Goal: Task Accomplishment & Management: Complete application form

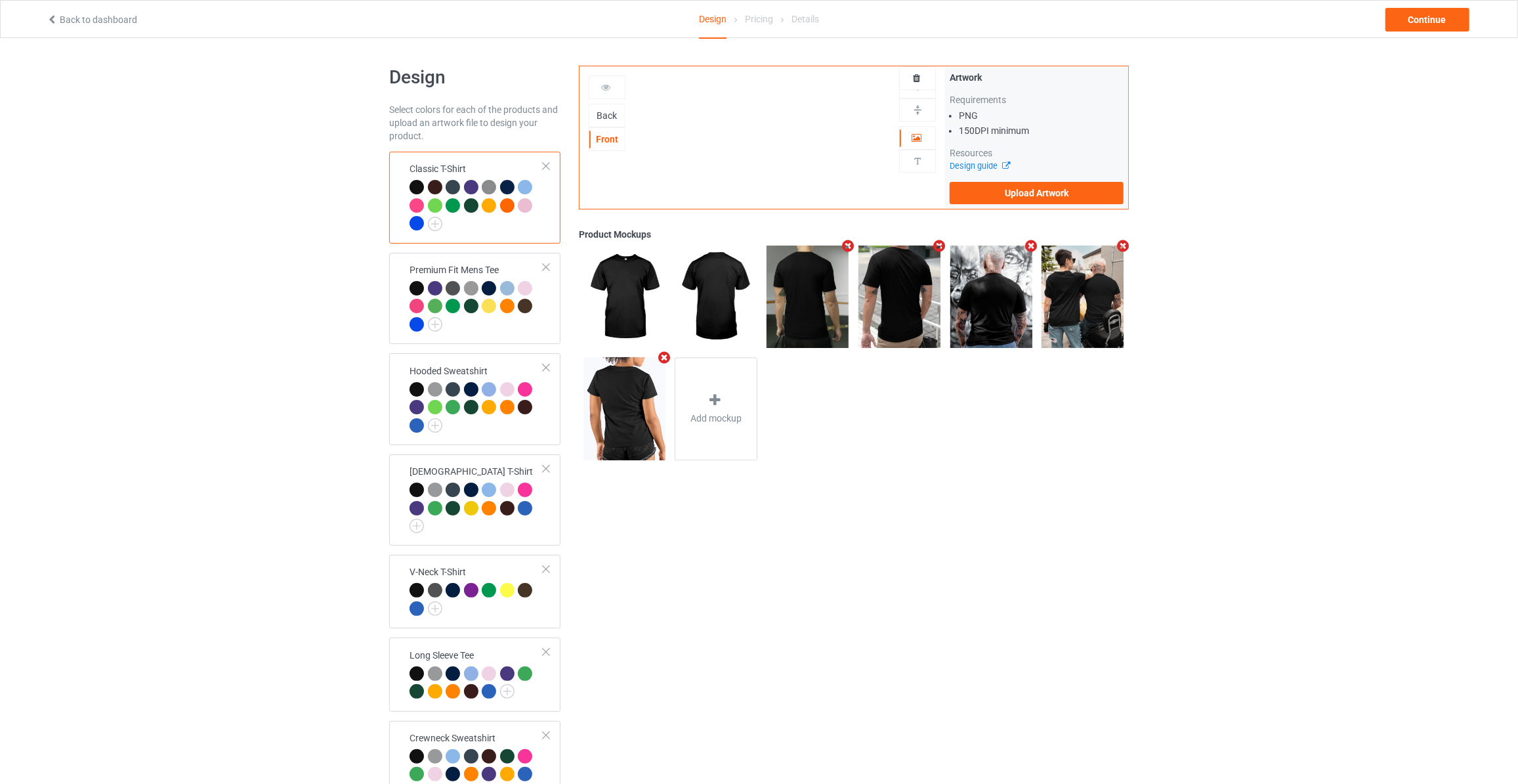
click at [606, 120] on div "Back" at bounding box center [607, 115] width 36 height 13
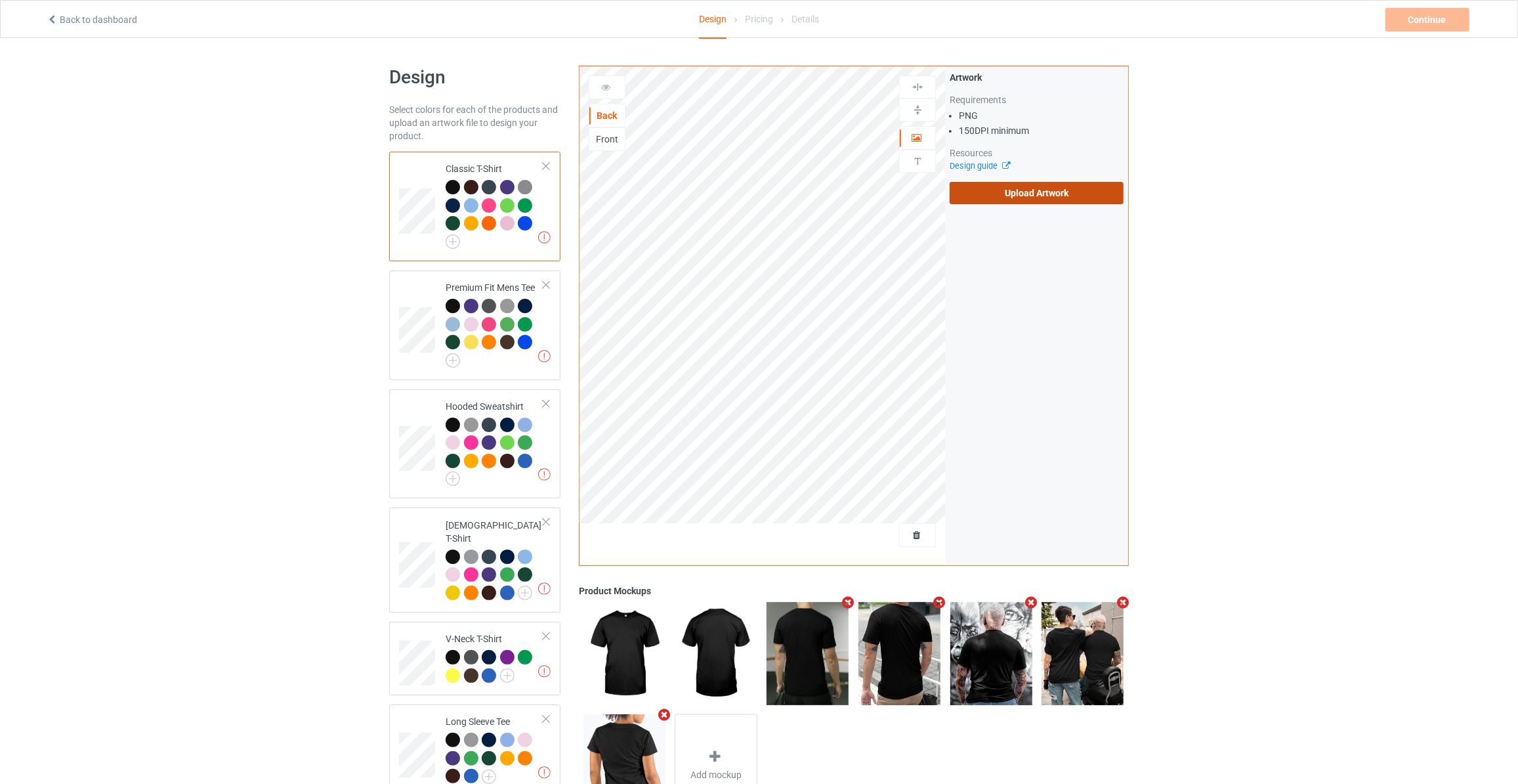
click at [1041, 191] on label "Upload Artwork" at bounding box center [1037, 193] width 174 height 22
click at [0, 0] on input "Upload Artwork" at bounding box center [0, 0] width 0 height 0
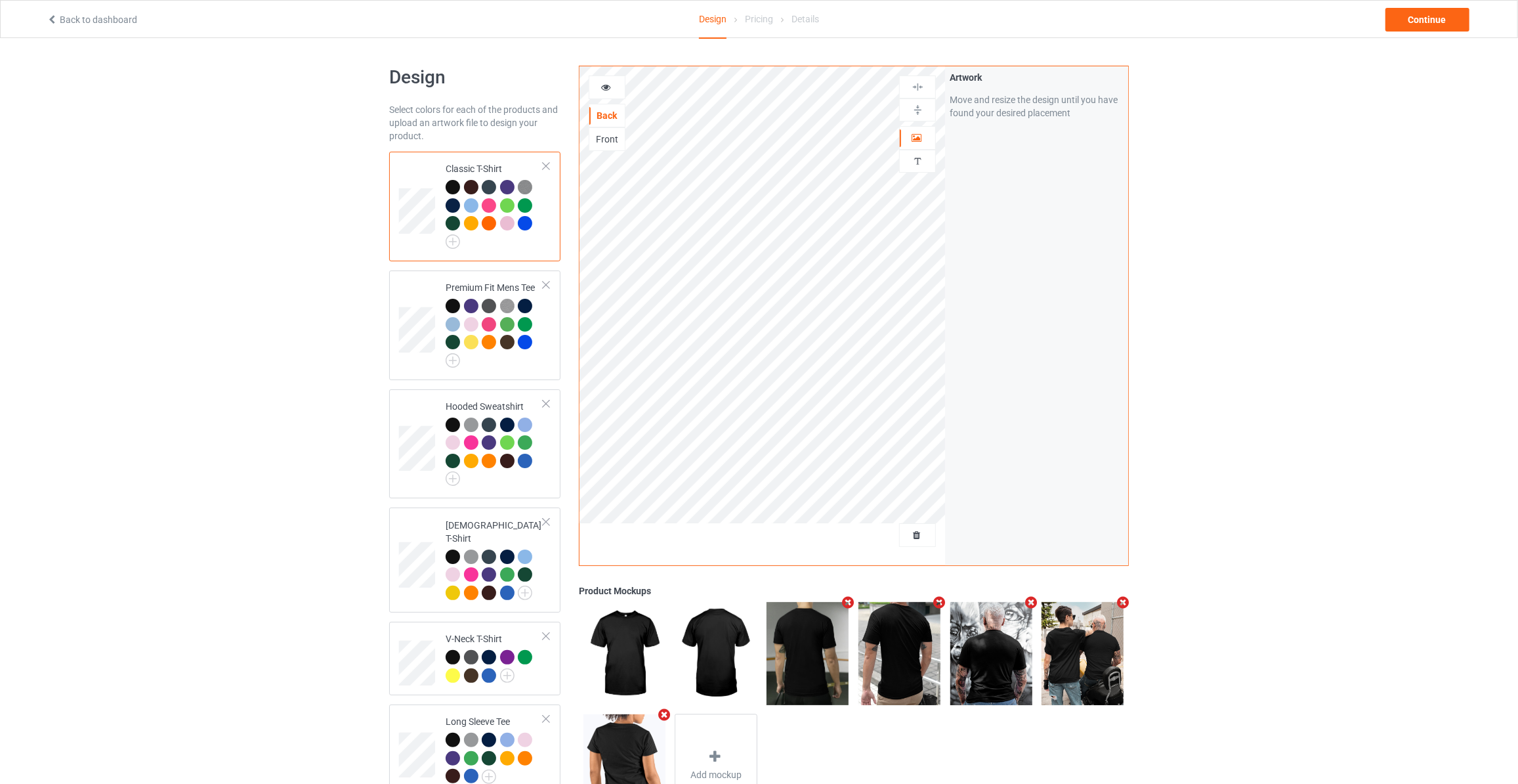
click at [195, 206] on div "Design Select colors for each of the products and upload an artwork file to des…" at bounding box center [759, 612] width 1518 height 1148
click at [1399, 15] on div "Continue" at bounding box center [1427, 20] width 84 height 24
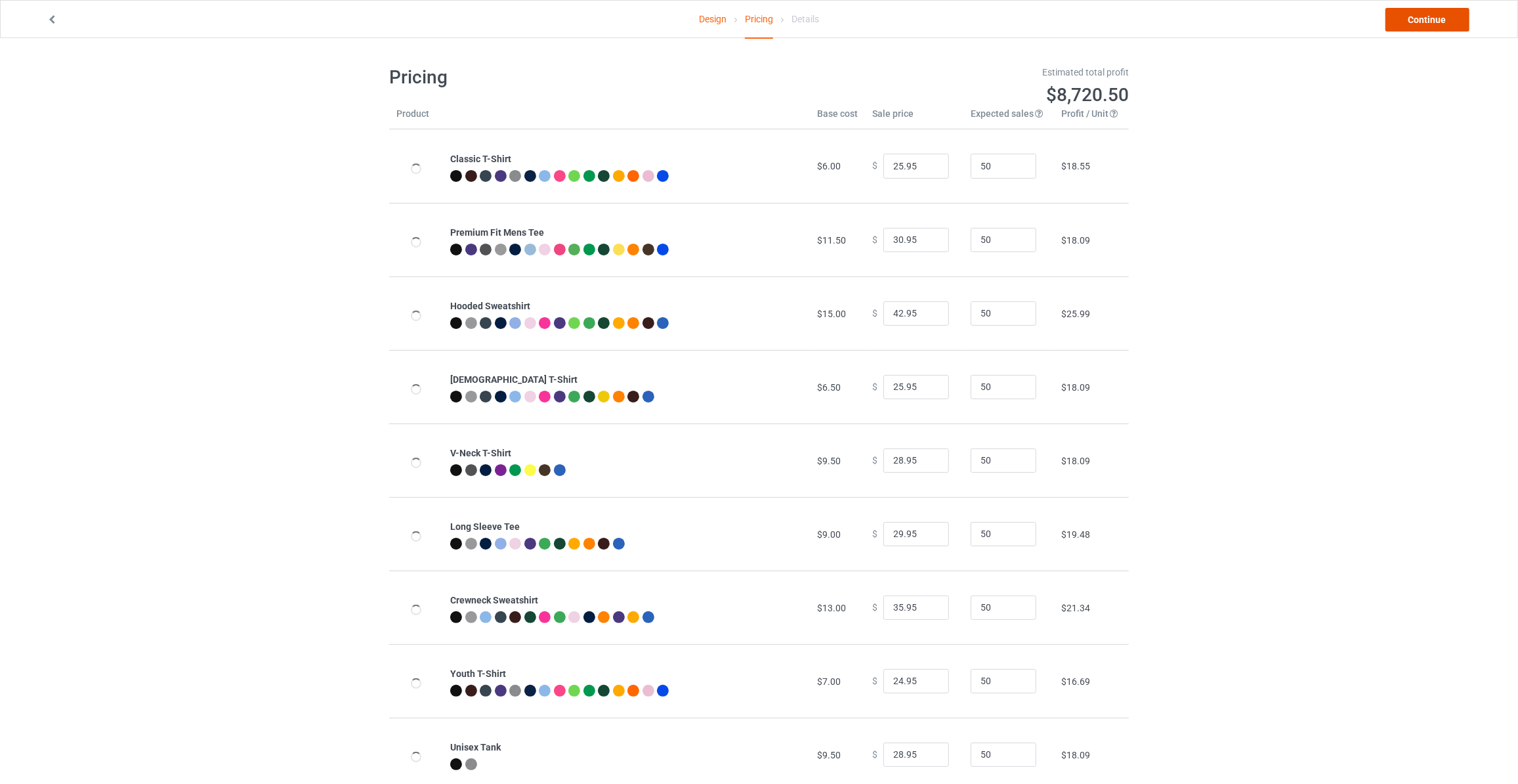
click at [1399, 15] on link "Continue" at bounding box center [1427, 20] width 84 height 24
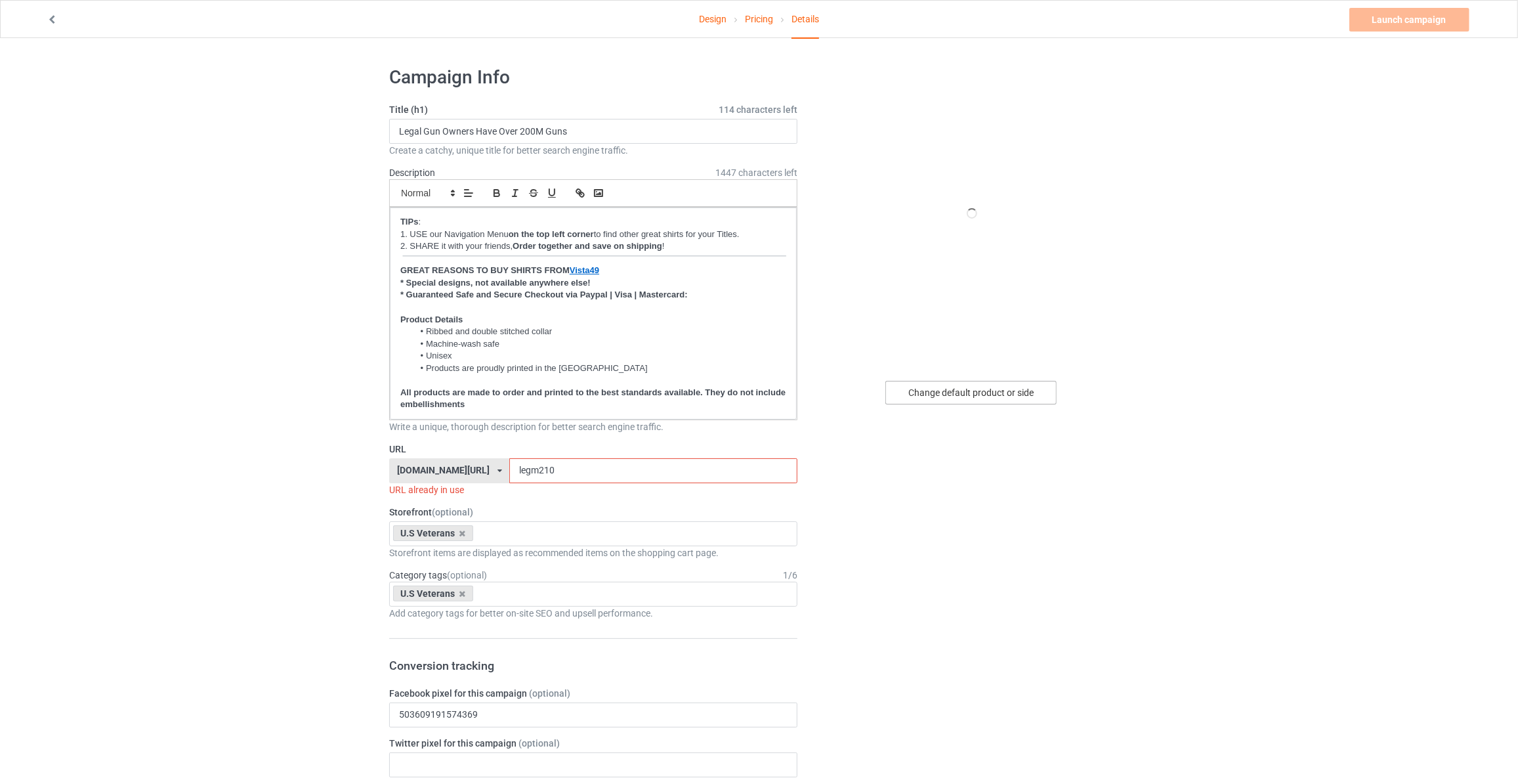
click at [983, 386] on div "Change default product or side" at bounding box center [971, 392] width 171 height 24
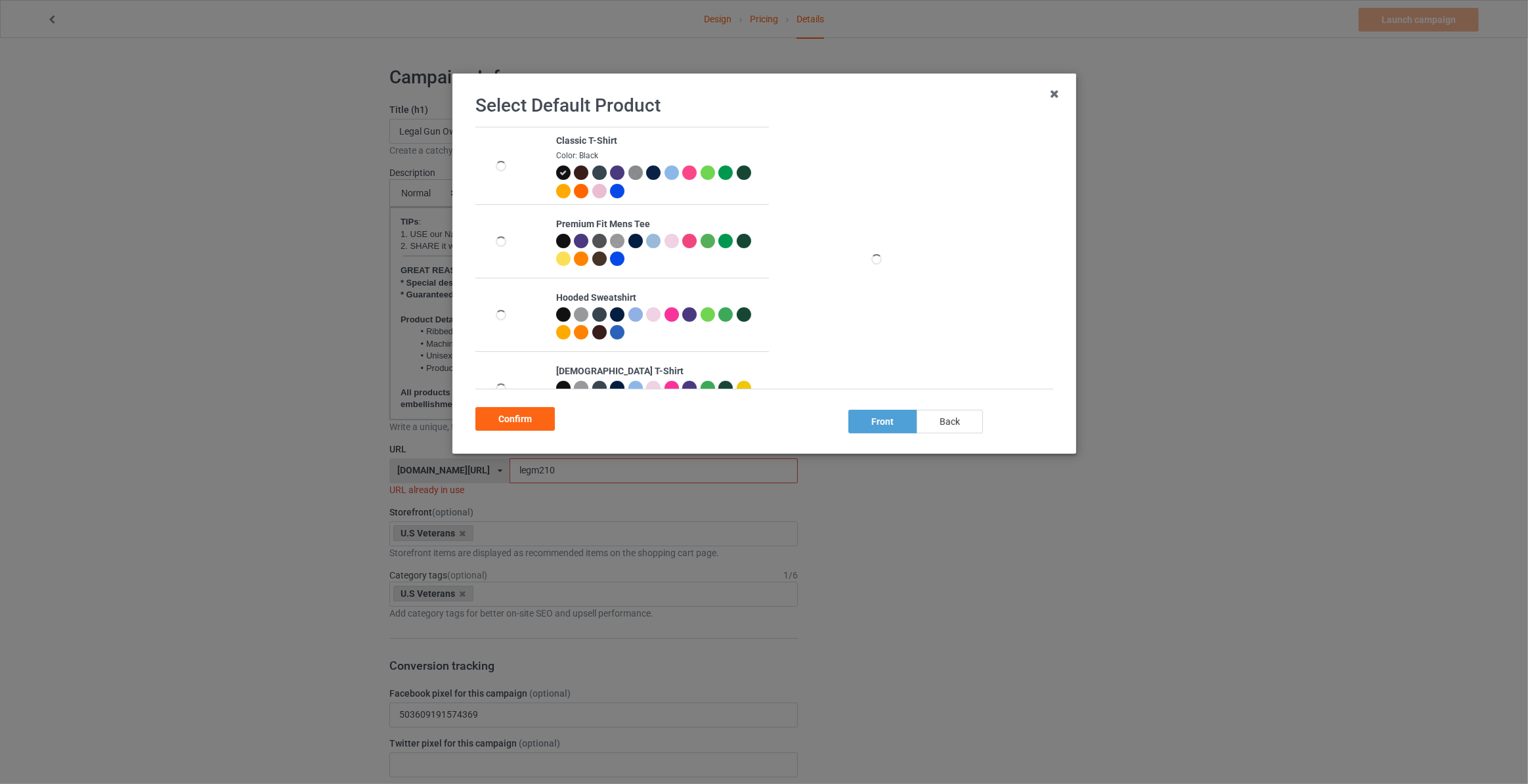
click at [955, 419] on div "back" at bounding box center [950, 421] width 66 height 24
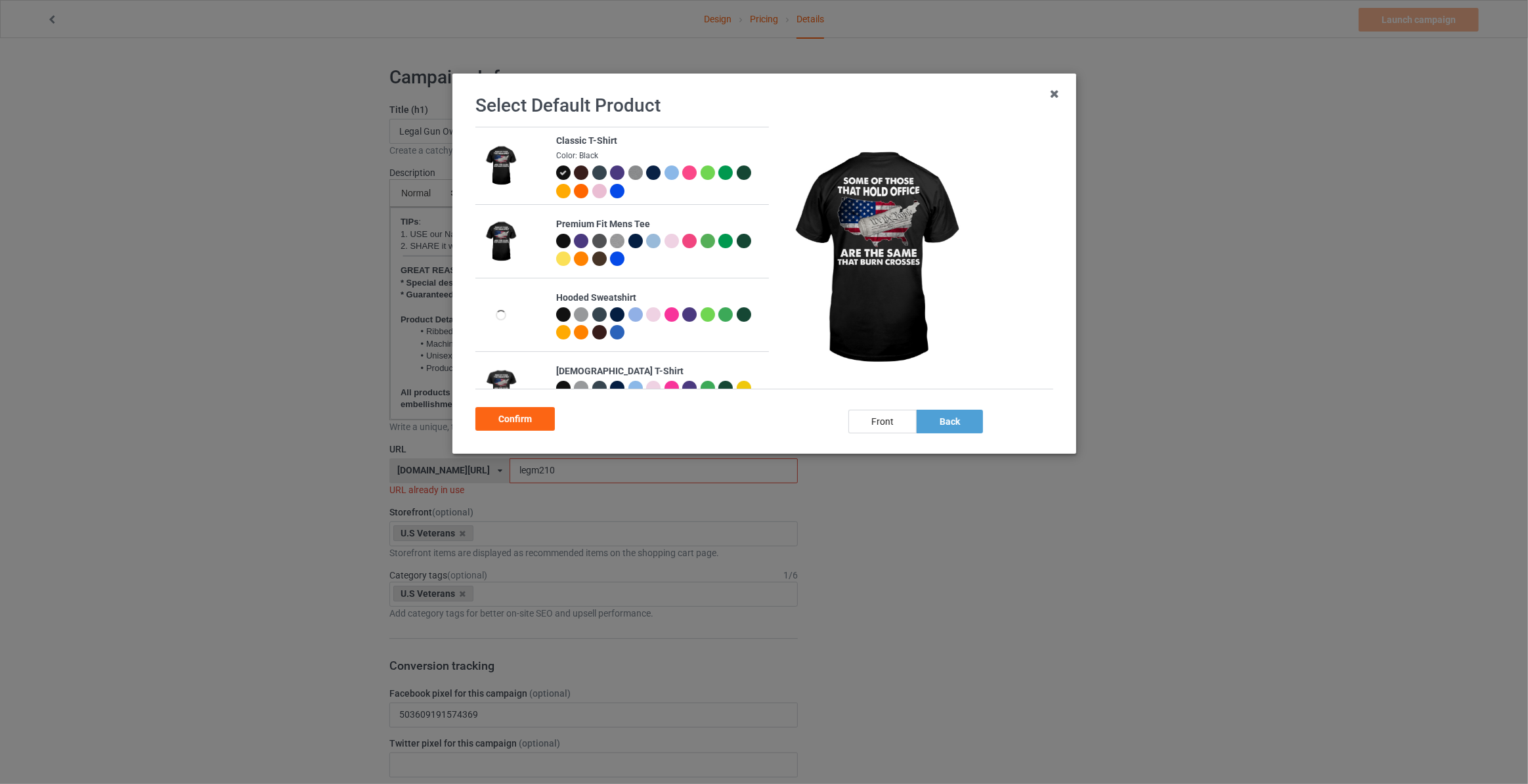
click at [657, 165] on div at bounding box center [655, 174] width 18 height 18
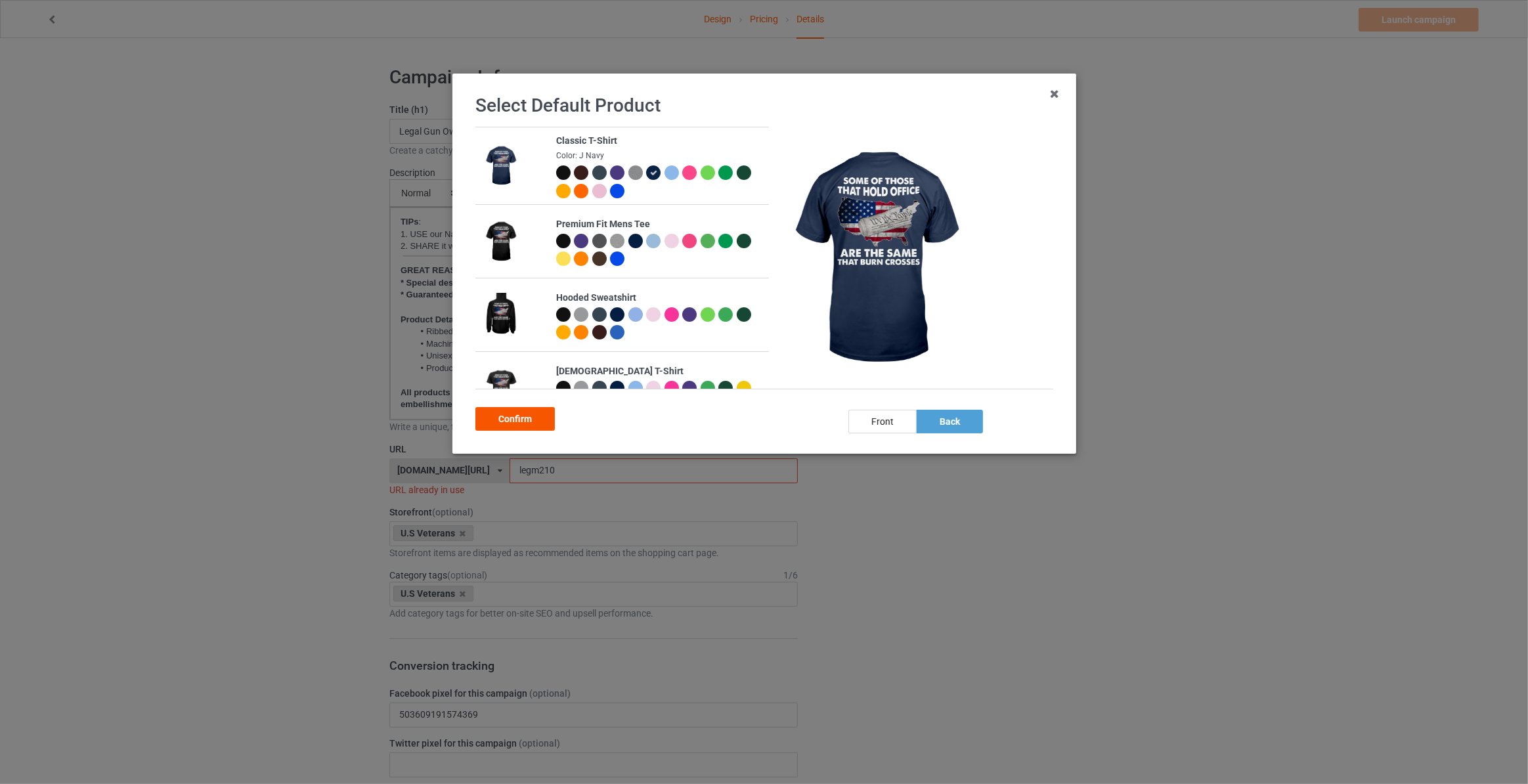
click at [551, 422] on div "Confirm" at bounding box center [515, 419] width 80 height 24
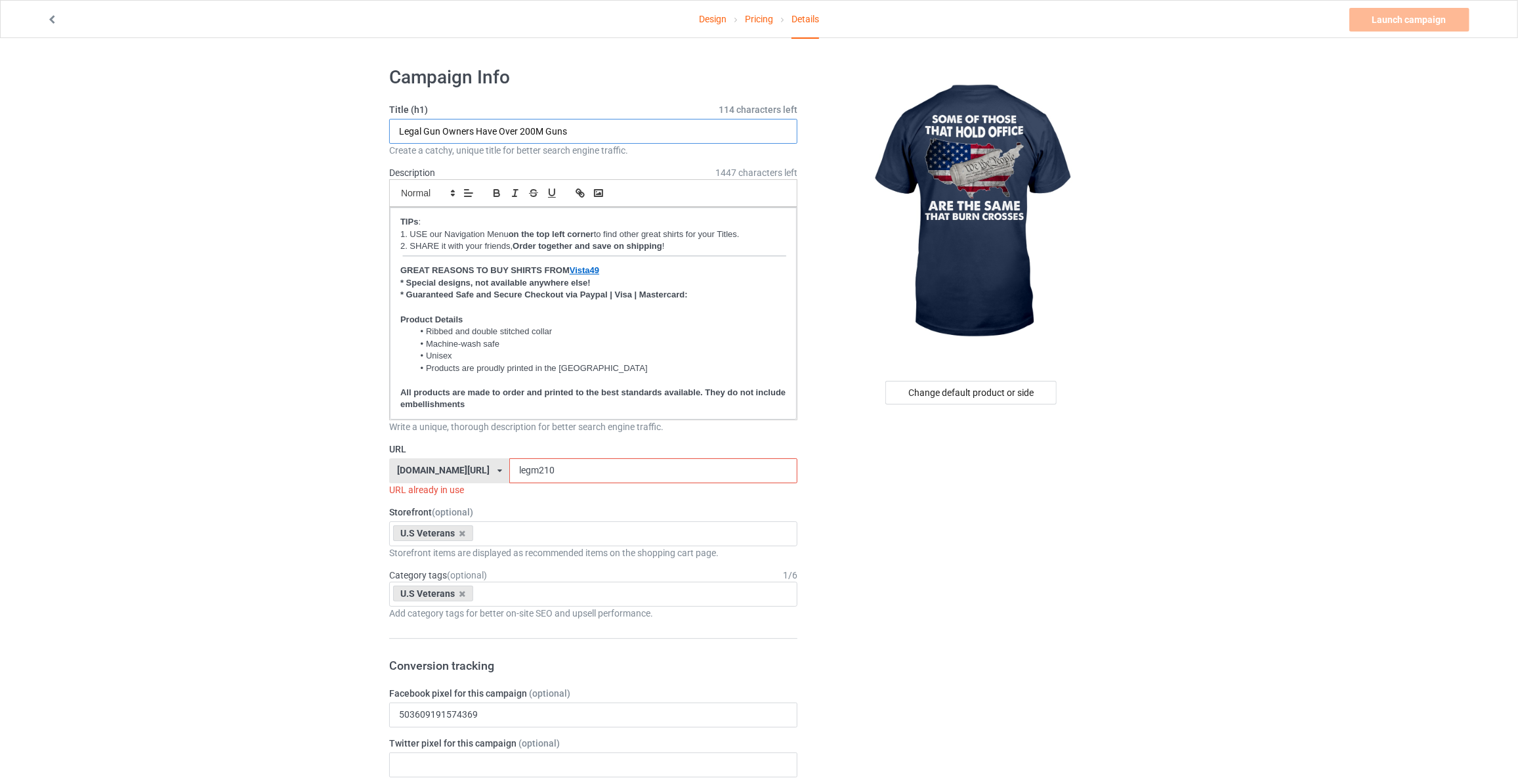
click at [601, 129] on input "Legal Gun Owners Have Over 200M Guns" at bounding box center [593, 131] width 408 height 25
paste input "Some Of Those That Hold Office Are The Same That Burn Crosse"
type input "Some Of Those That Hold Office Are The Same That Burn Crosses"
drag, startPoint x: 554, startPoint y: 466, endPoint x: 220, endPoint y: 407, distance: 339.2
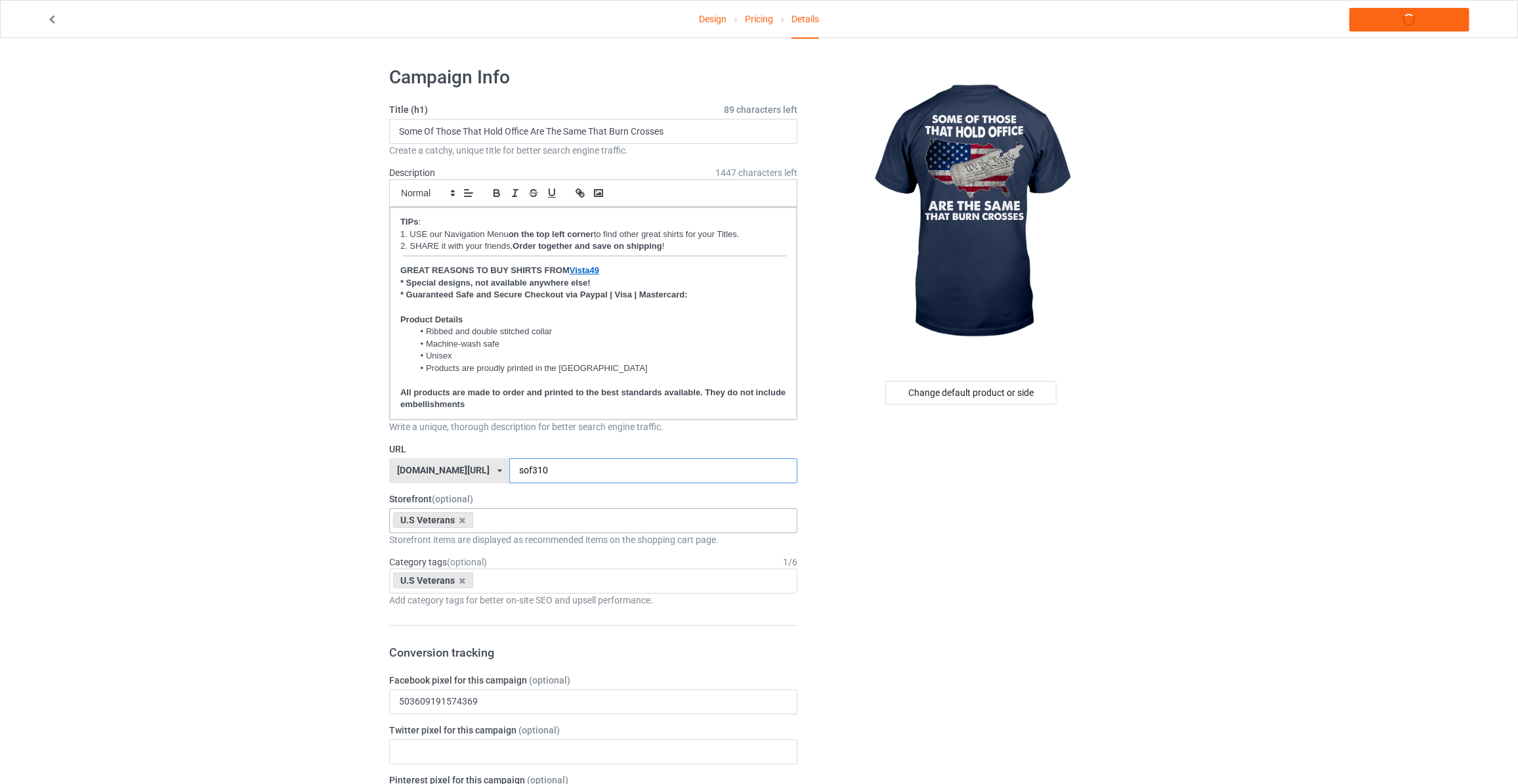
type input "sof310"
click at [494, 518] on input "text" at bounding box center [488, 520] width 20 height 11
type input "maga"
click at [476, 537] on div "MAGA" at bounding box center [593, 545] width 407 height 25
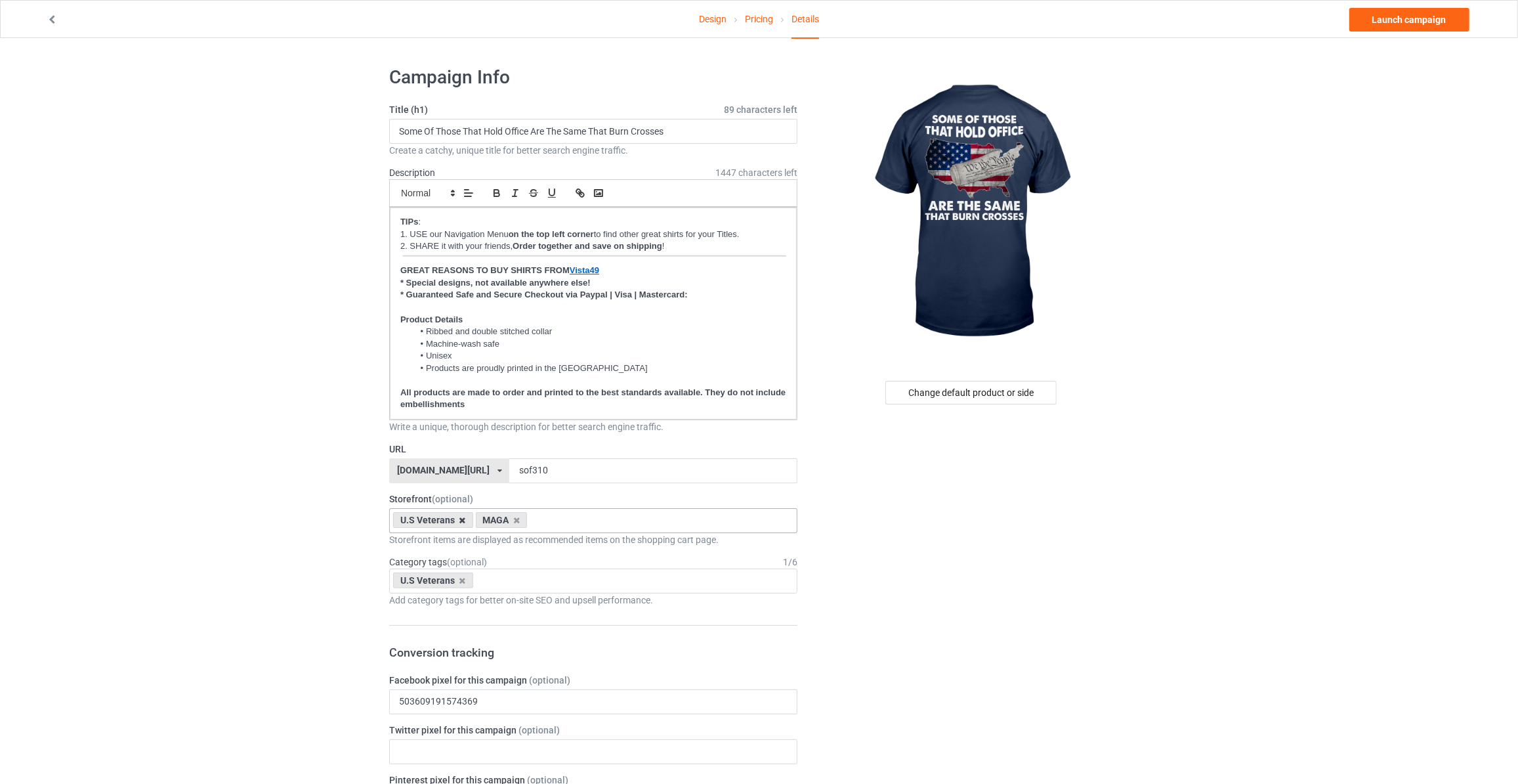
click at [459, 519] on icon at bounding box center [462, 520] width 7 height 9
drag, startPoint x: 286, startPoint y: 523, endPoint x: 435, endPoint y: 568, distance: 155.6
click at [459, 577] on icon at bounding box center [462, 580] width 7 height 9
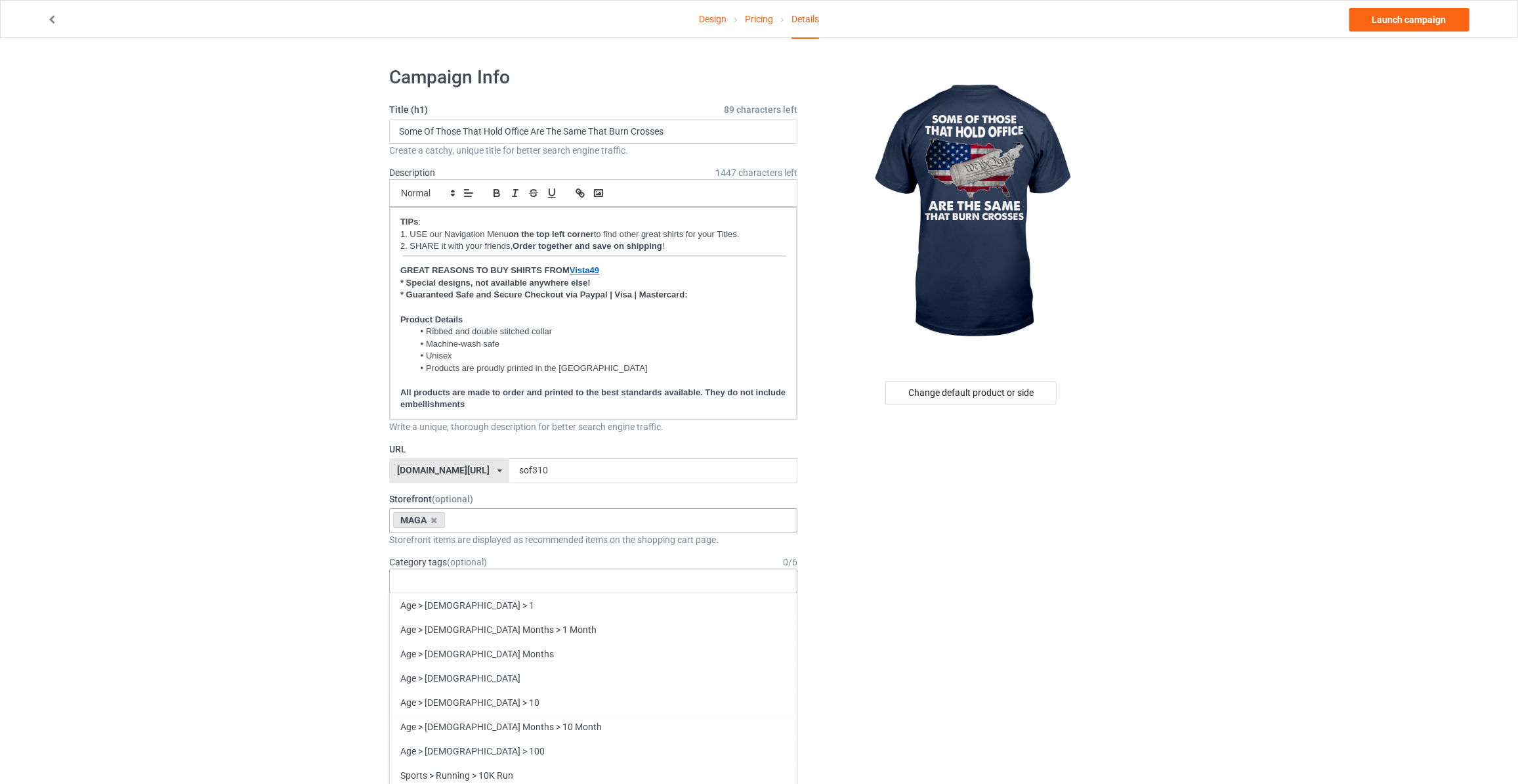
click at [442, 587] on div "Age > [DEMOGRAPHIC_DATA] > 1 Age > [DEMOGRAPHIC_DATA] Months > 1 Month Age > [D…" at bounding box center [593, 581] width 408 height 25
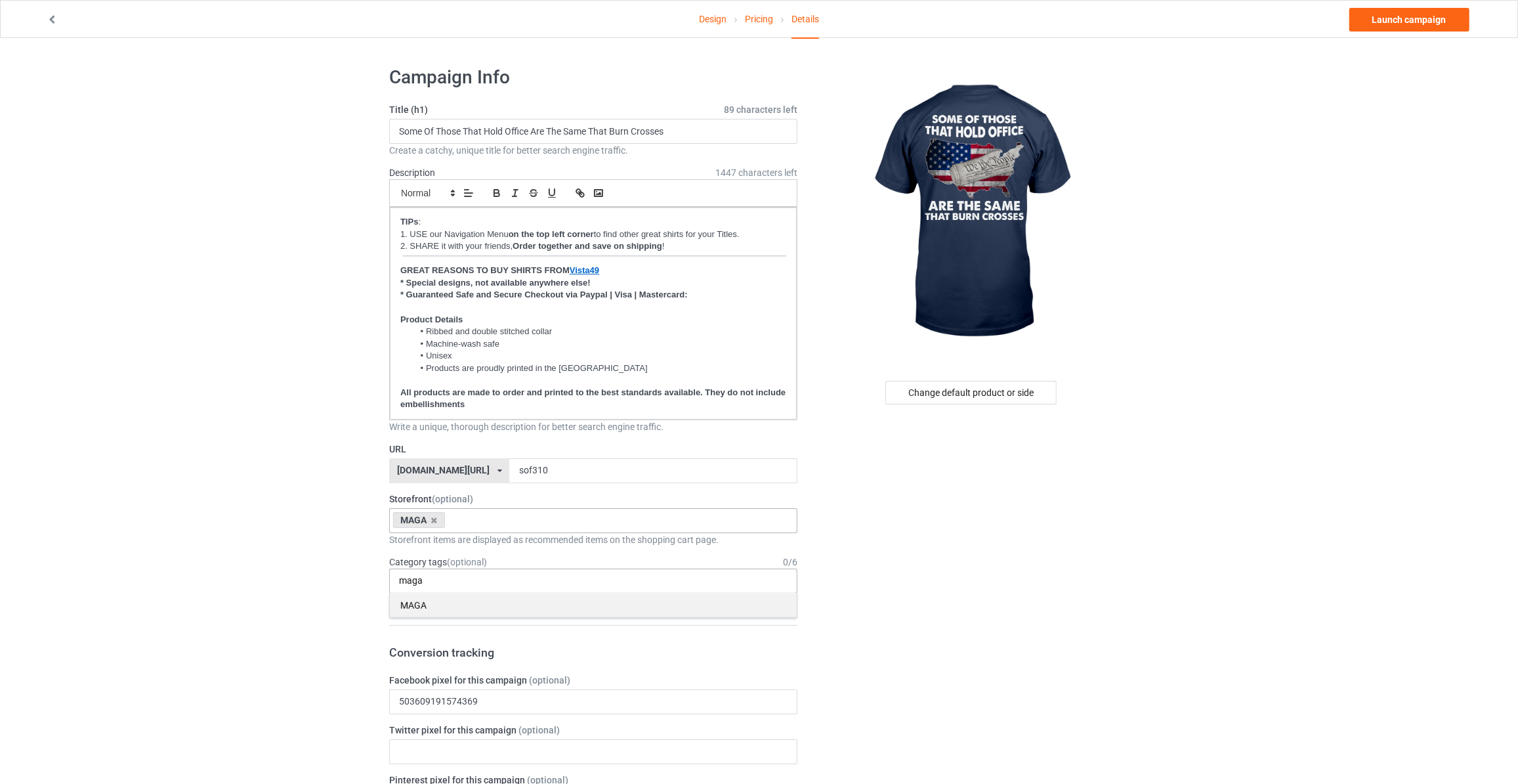
type input "maga"
click at [416, 601] on div "MAGA" at bounding box center [593, 605] width 407 height 25
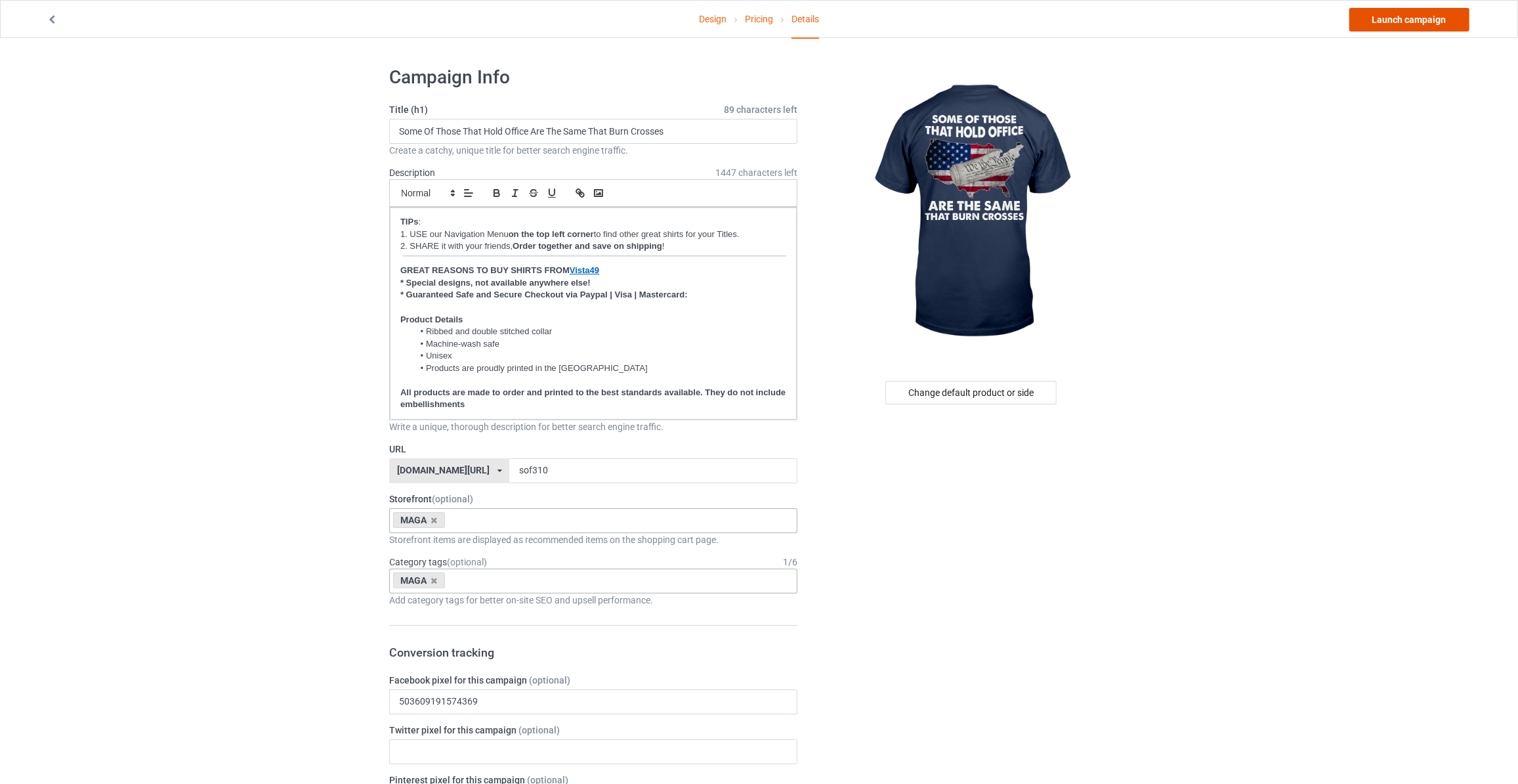
click at [1411, 20] on link "Launch campaign" at bounding box center [1410, 20] width 120 height 24
